Goal: Find specific page/section: Find specific page/section

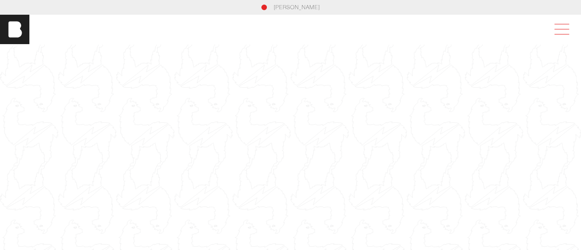
click at [564, 34] on span at bounding box center [559, 29] width 21 height 17
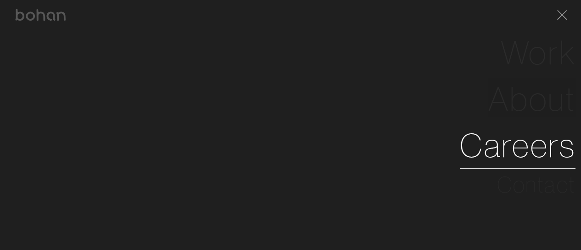
click at [516, 148] on link "Careers" at bounding box center [517, 145] width 116 height 46
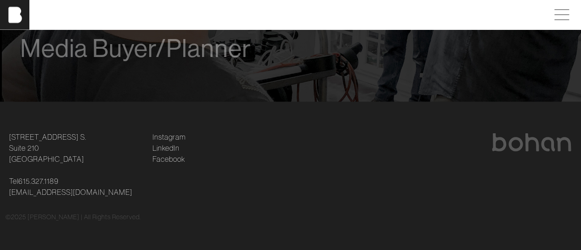
scroll to position [774, 0]
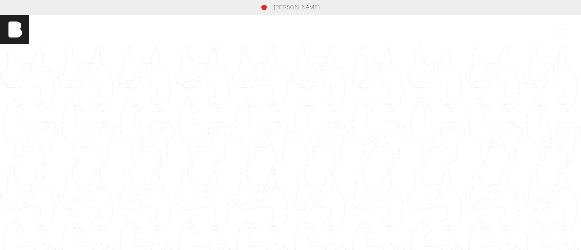
click at [569, 27] on span at bounding box center [559, 29] width 21 height 17
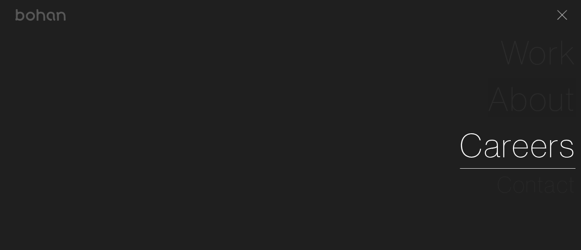
click at [523, 142] on link "Careers" at bounding box center [517, 145] width 116 height 46
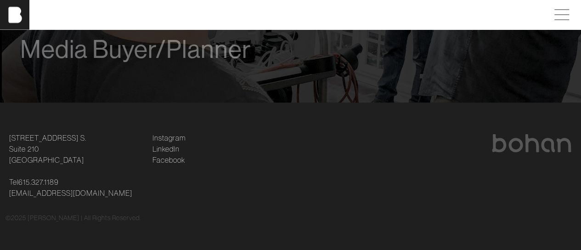
scroll to position [774, 0]
